Goal: Information Seeking & Learning: Learn about a topic

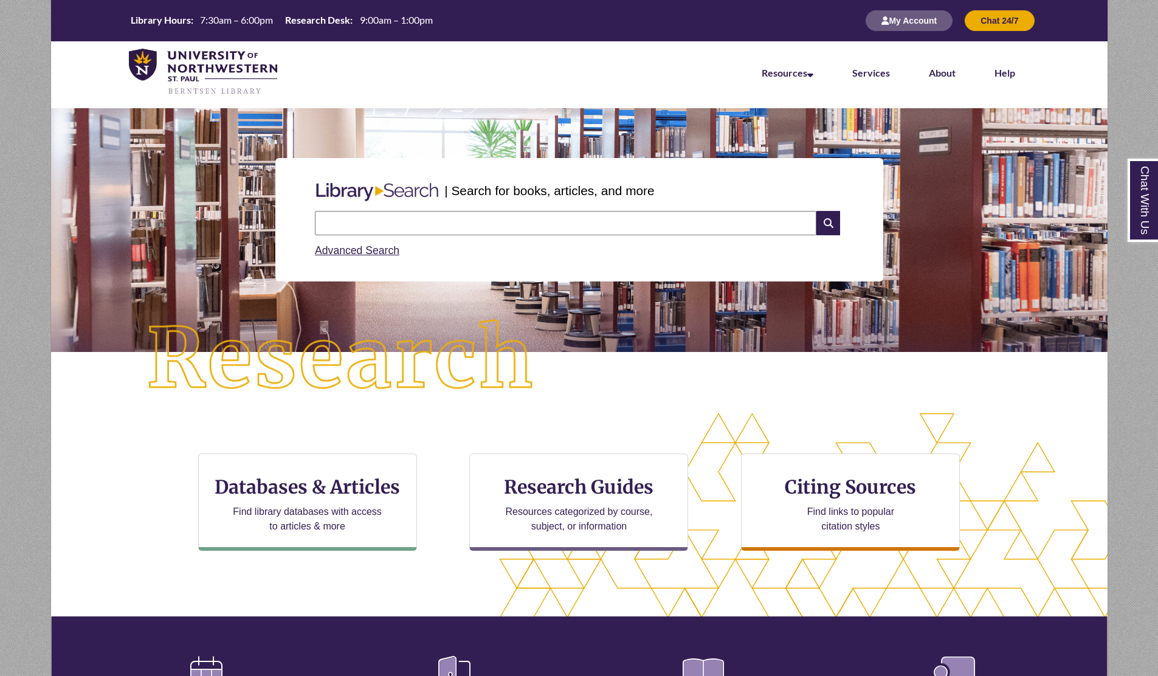
click at [433, 225] on input "text" at bounding box center [565, 223] width 501 height 24
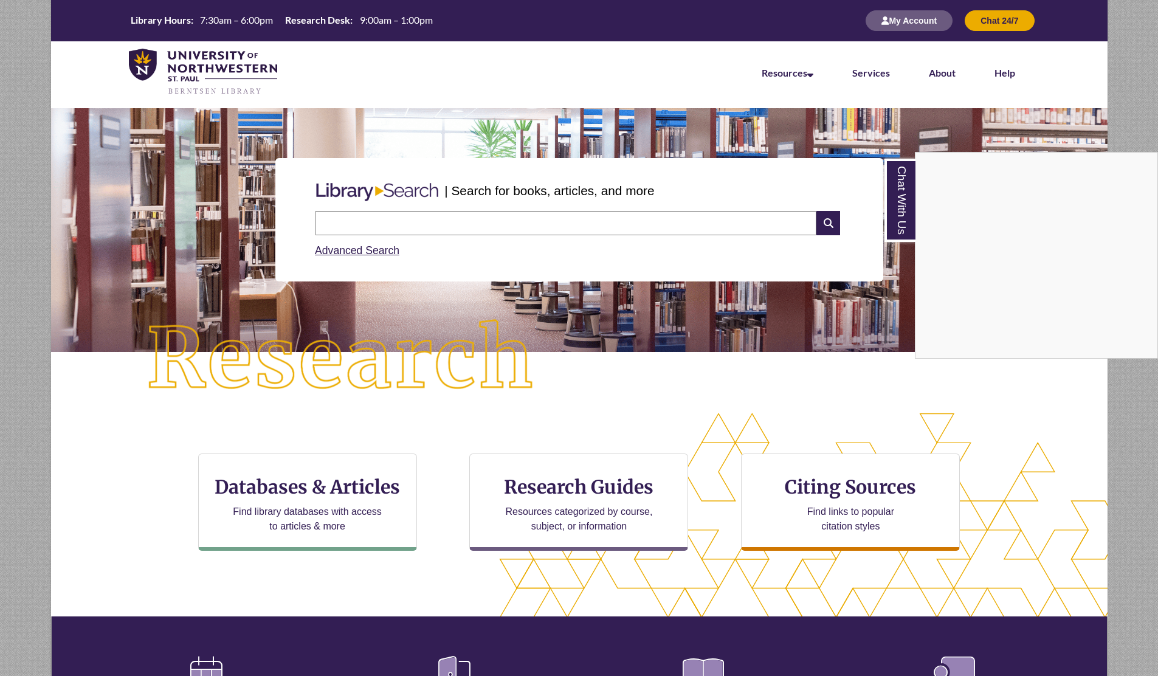
click at [83, 227] on div "Chat With Us" at bounding box center [579, 338] width 1158 height 676
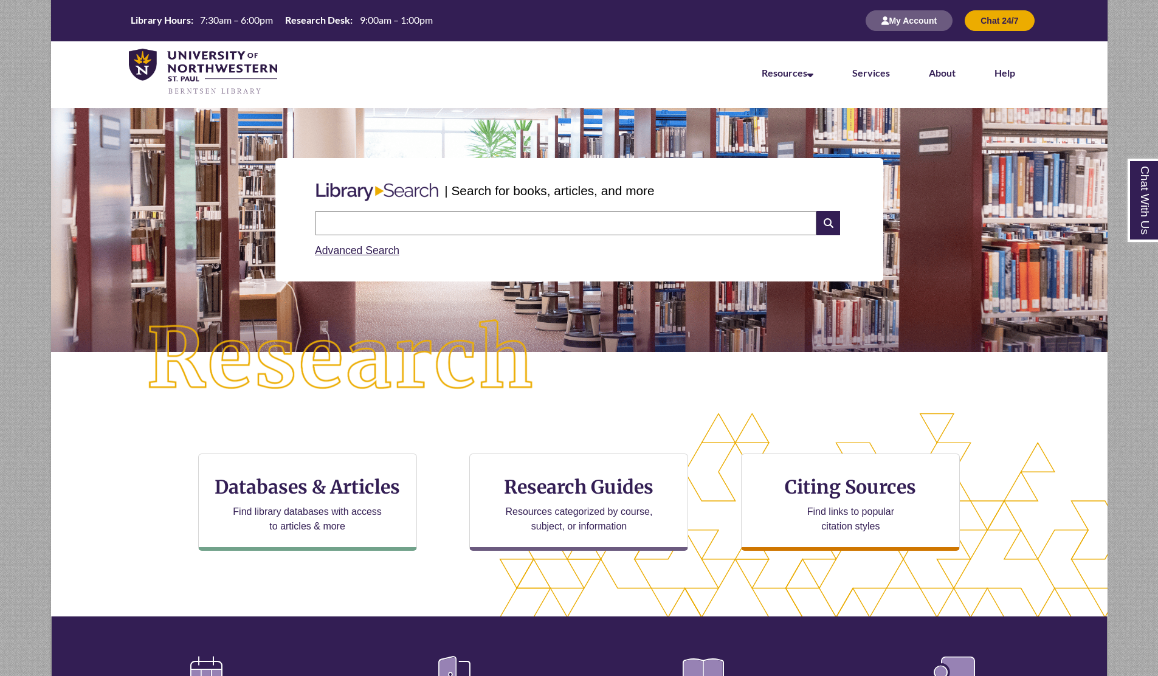
drag, startPoint x: 521, startPoint y: 21, endPoint x: 444, endPoint y: -28, distance: 92.0
click at [424, 218] on input "text" at bounding box center [565, 223] width 501 height 24
click at [190, 273] on div "| Search for books, articles, and more Search Advanced Search" at bounding box center [579, 220] width 1038 height 182
click at [472, 230] on input "text" at bounding box center [565, 223] width 501 height 24
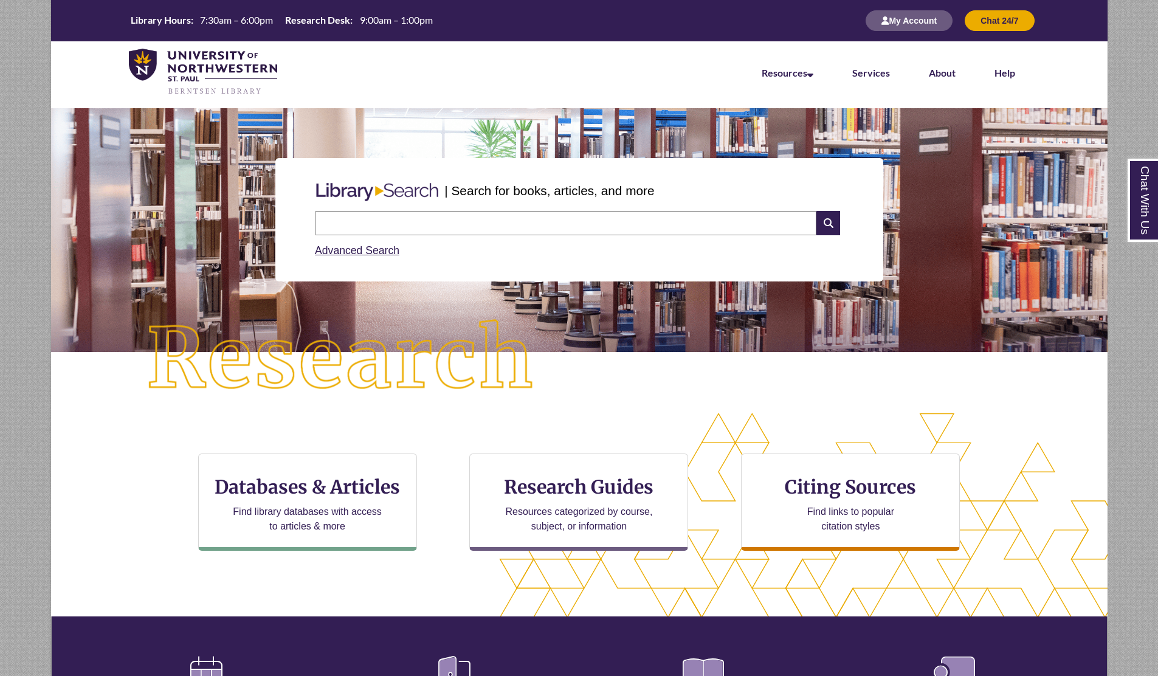
click at [496, 225] on input "text" at bounding box center [565, 223] width 501 height 24
click at [596, 276] on div "| Search for books, articles, and more Search Advanced Search" at bounding box center [579, 219] width 608 height 123
click at [508, 219] on input "text" at bounding box center [565, 223] width 501 height 24
type input "**********"
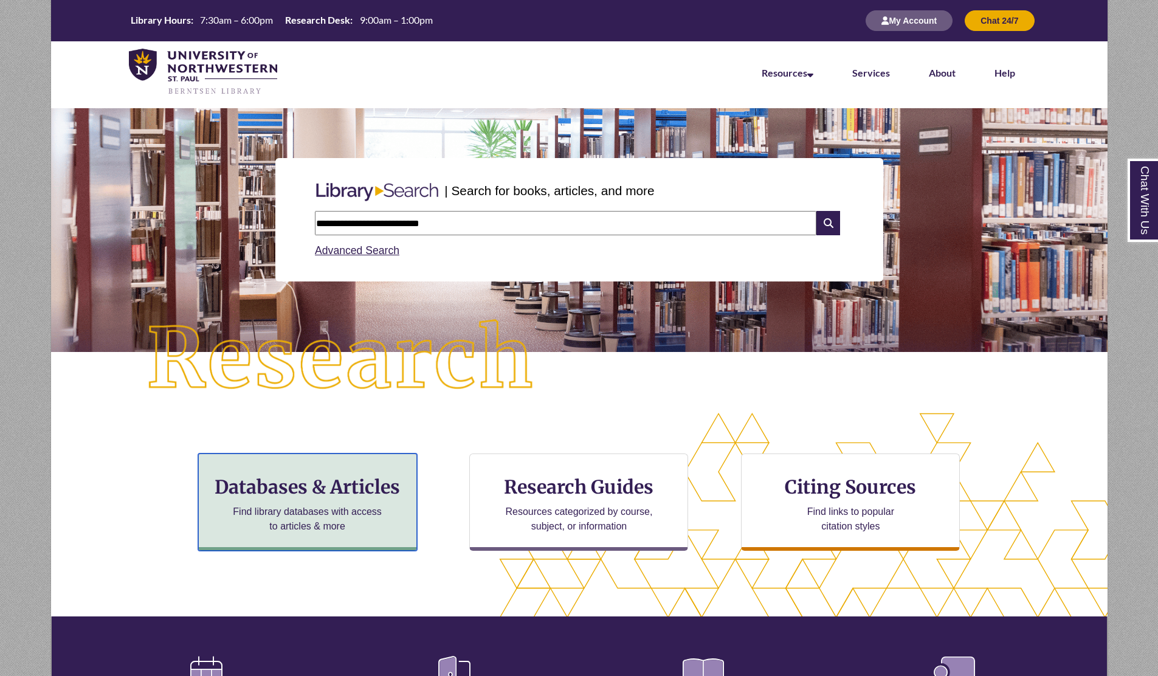
click at [297, 506] on p "Find library databases with access to articles & more" at bounding box center [307, 518] width 159 height 29
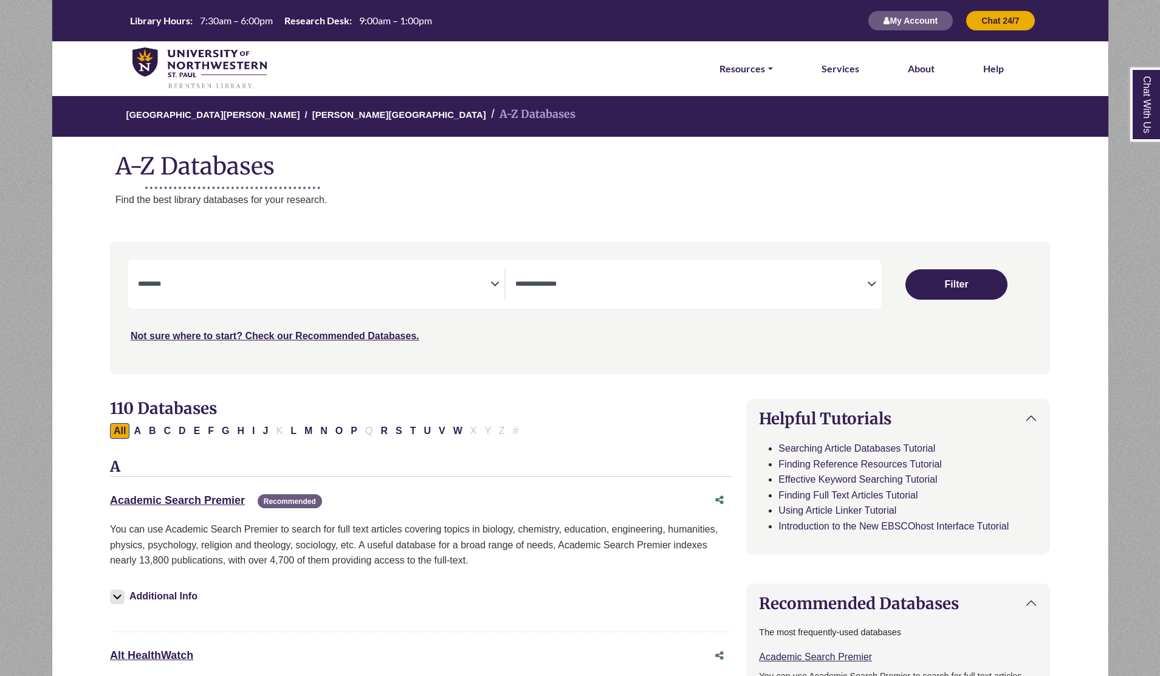
select select "Database Subject Filter"
select select "Database Types Filter"
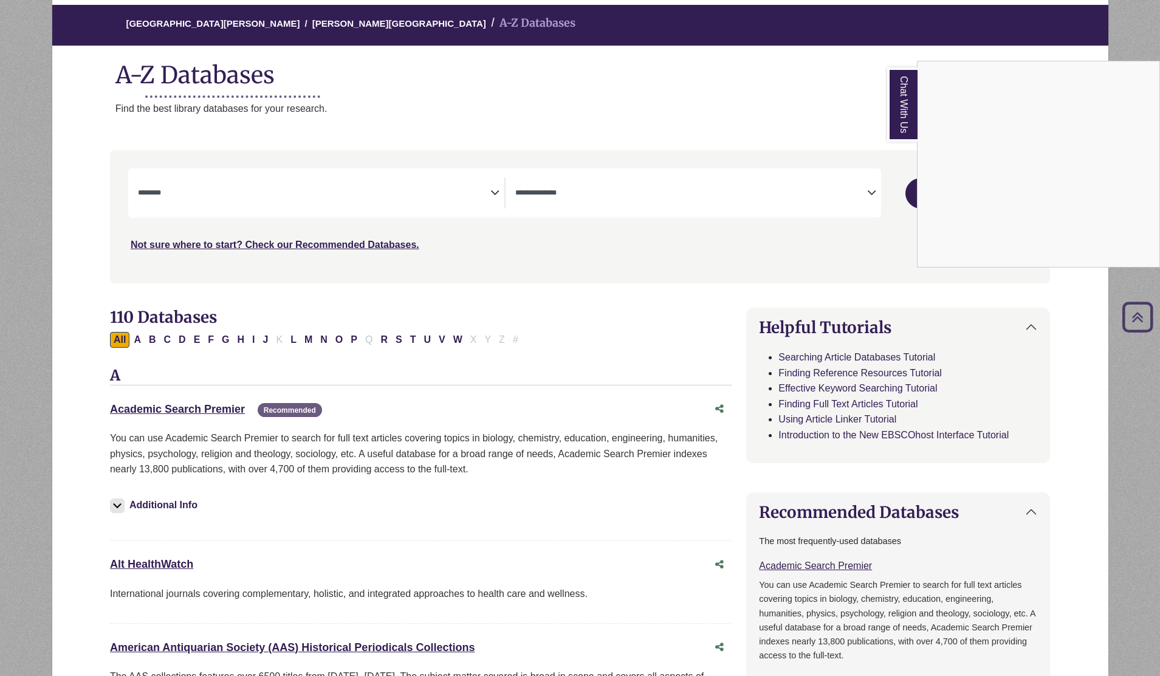
scroll to position [73, 0]
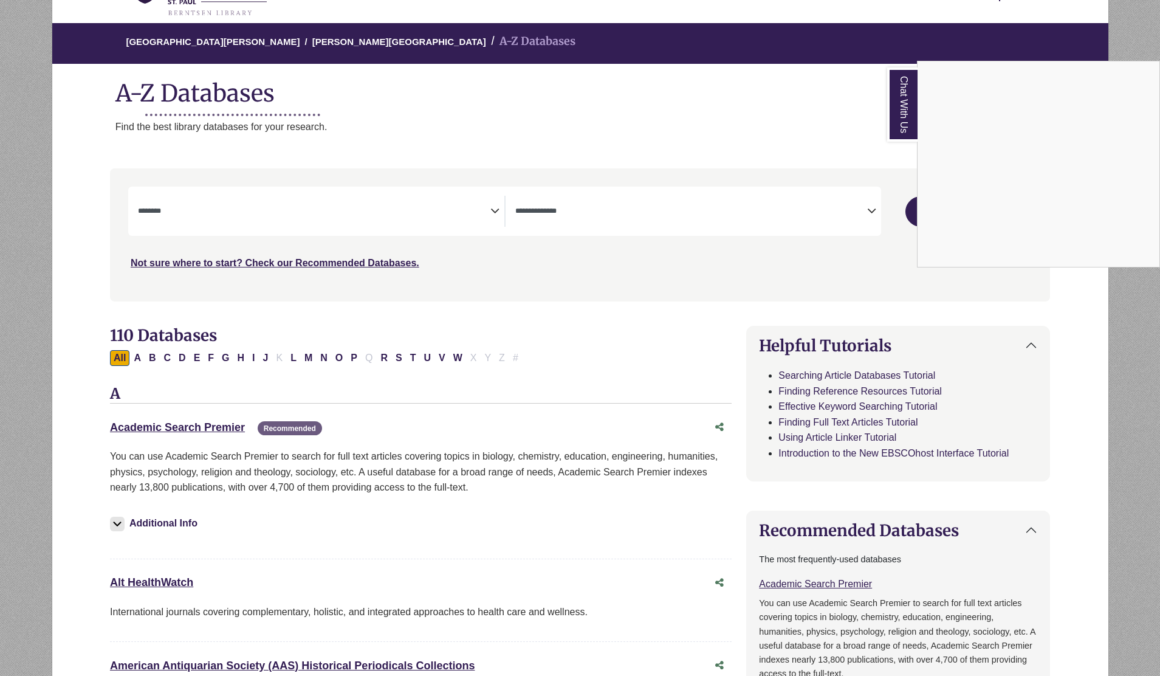
click at [428, 215] on div "Chat With Us" at bounding box center [580, 338] width 1160 height 676
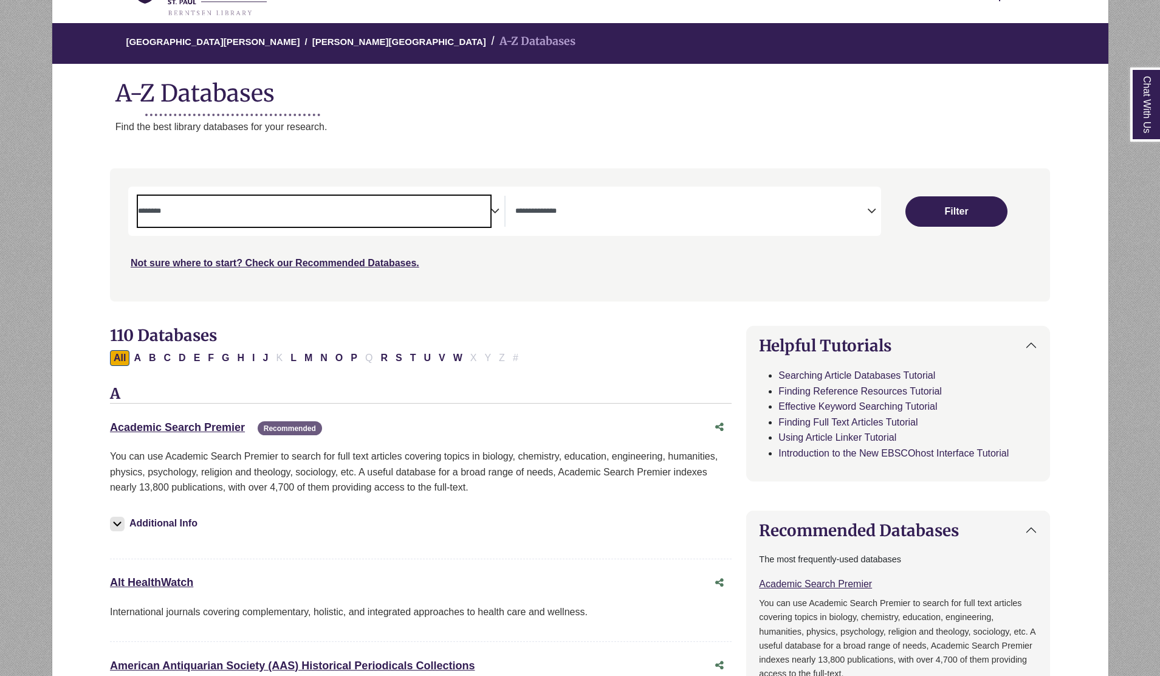
click at [427, 215] on textarea "Search" at bounding box center [314, 212] width 352 height 10
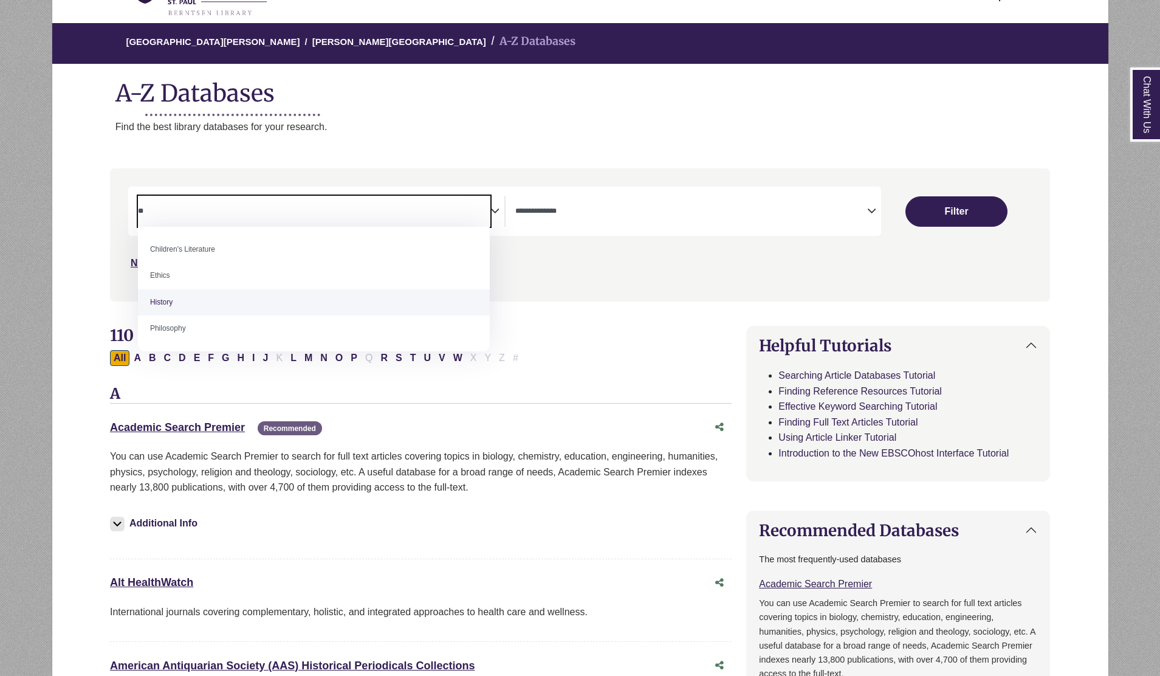
type textarea "**"
select select "*****"
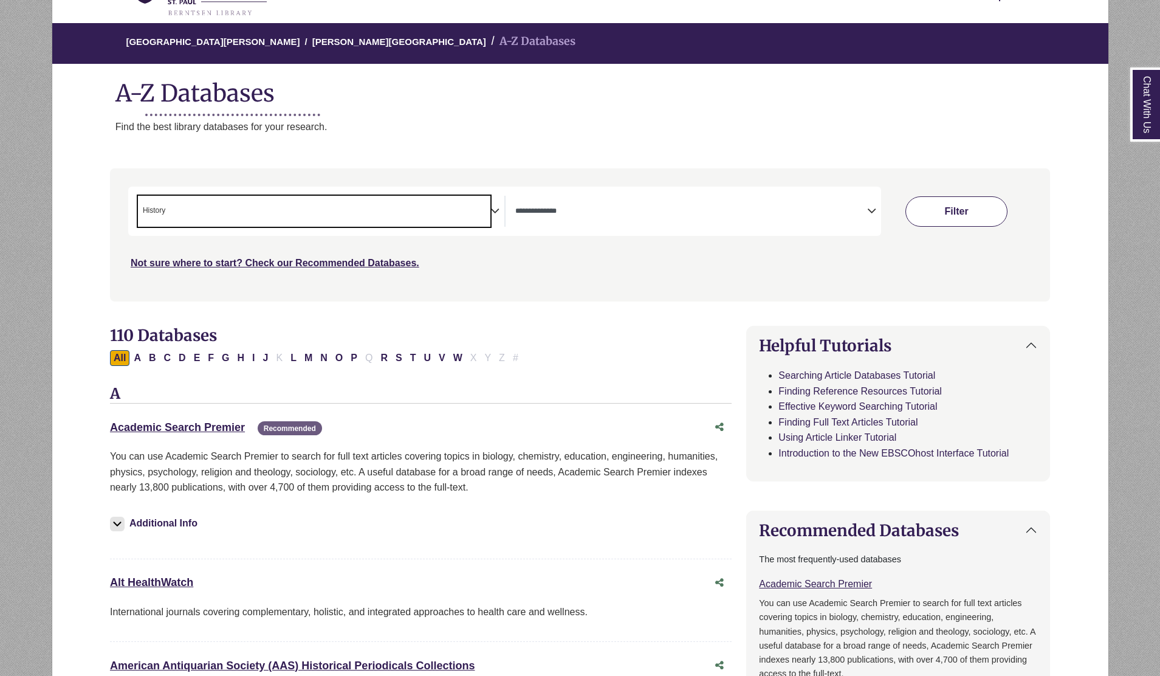
click at [975, 212] on button "Filter" at bounding box center [956, 211] width 102 height 30
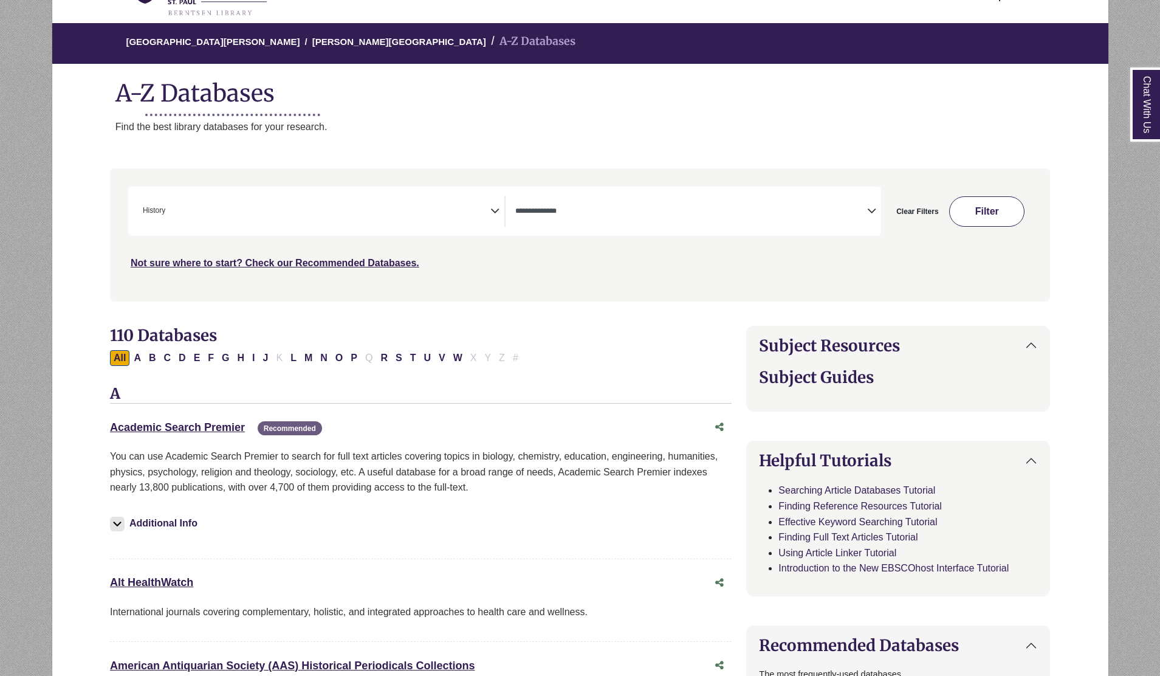
select select "Database Types Filter"
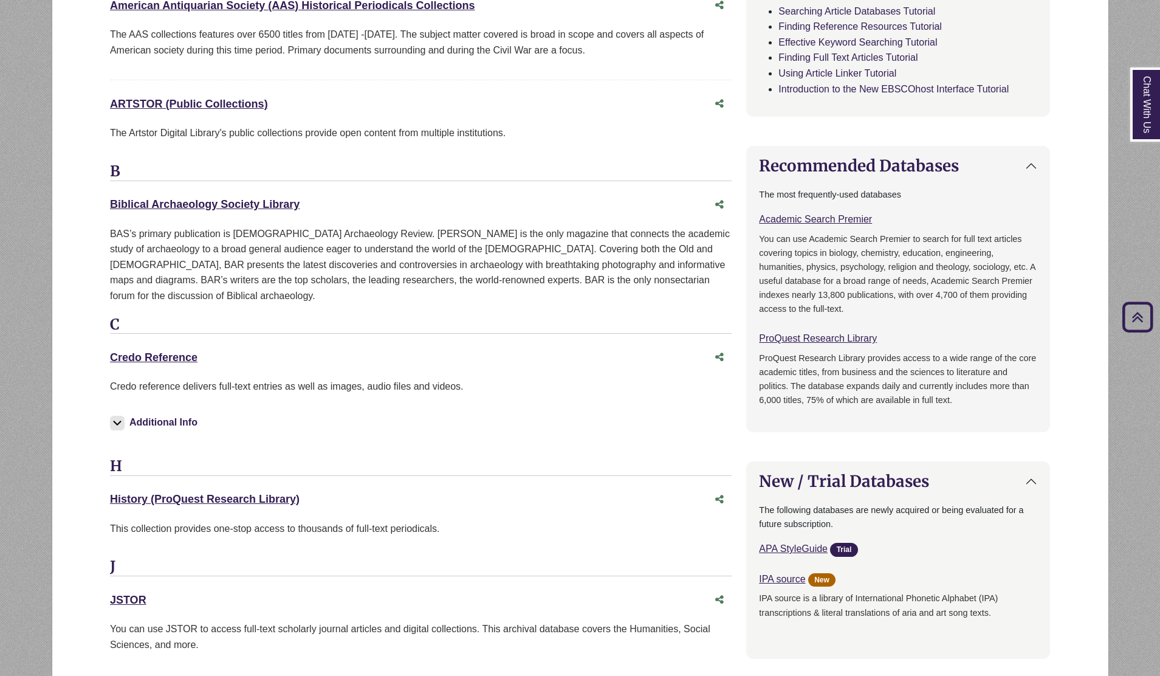
scroll to position [656, 0]
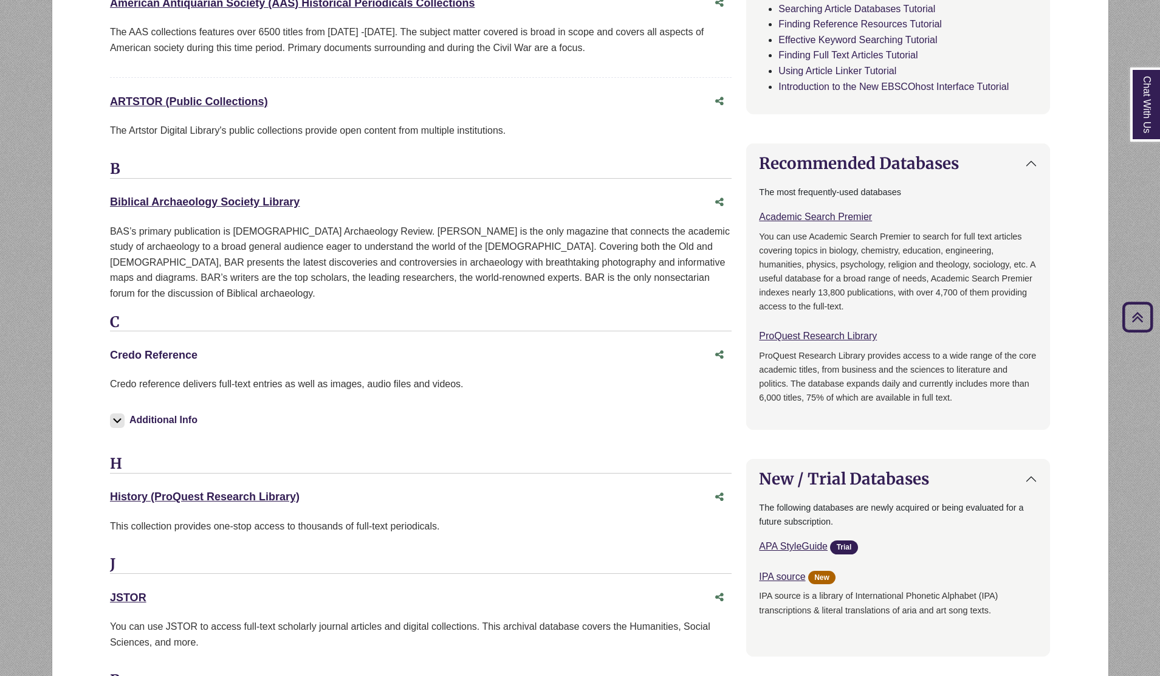
click at [157, 349] on link "Credo Reference This link opens in a new window" at bounding box center [154, 355] width 88 height 12
click at [118, 591] on link "JSTOR This link opens in a new window" at bounding box center [128, 597] width 36 height 12
click at [242, 490] on link "History (ProQuest Research Library) This link opens in a new window" at bounding box center [205, 496] width 190 height 12
